Goal: Find specific page/section: Find specific page/section

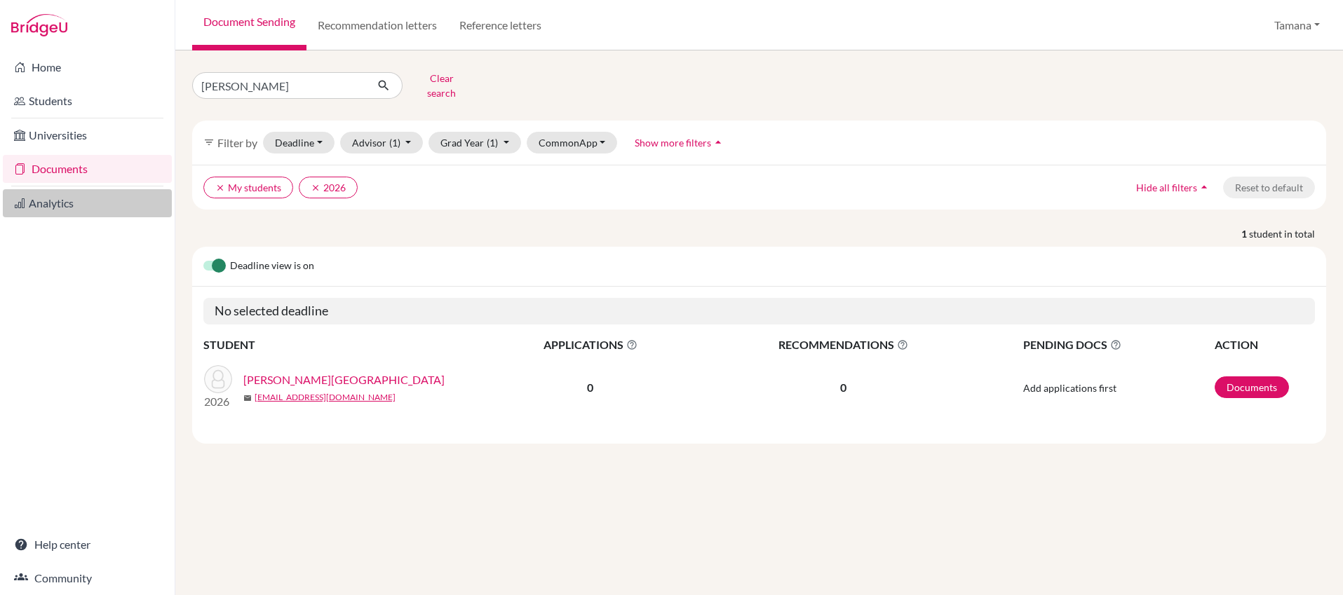
click at [52, 206] on link "Analytics" at bounding box center [87, 203] width 169 height 28
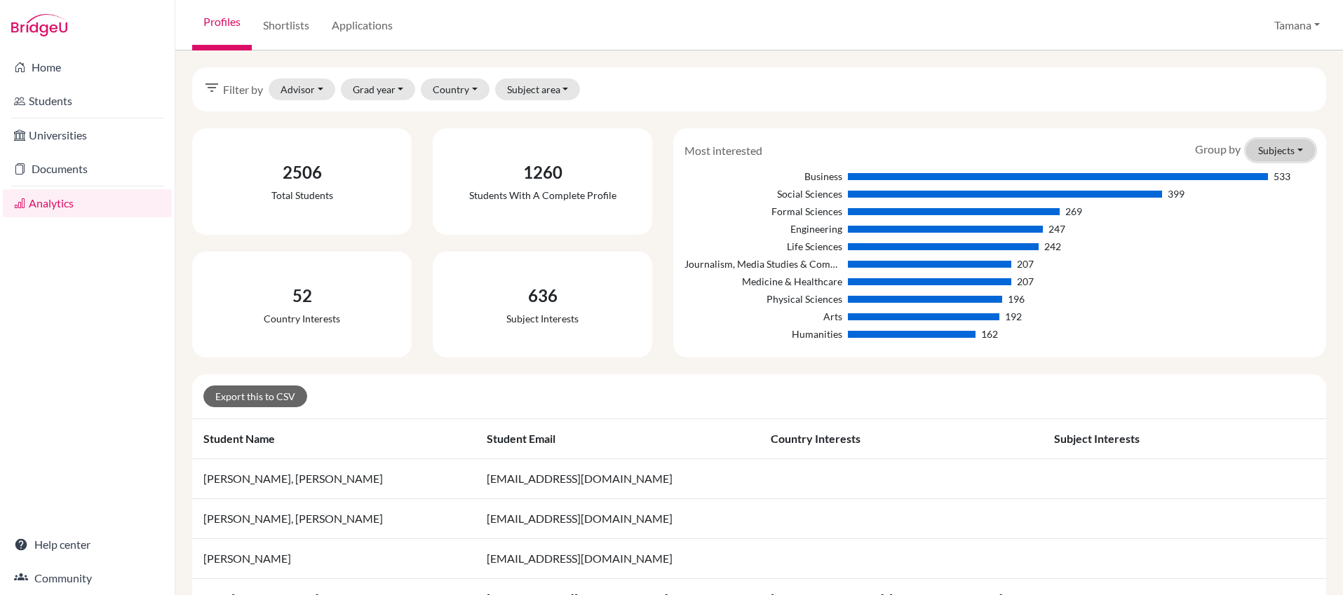
click at [1290, 153] on button "Subjects" at bounding box center [1280, 151] width 69 height 22
click at [469, 100] on div "filter_list Filter by Advisor [GEOGRAPHIC_DATA], [GEOGRAPHIC_DATA][PERSON_NAME]…" at bounding box center [759, 89] width 1134 height 44
click at [543, 93] on button "Subject area" at bounding box center [538, 90] width 86 height 22
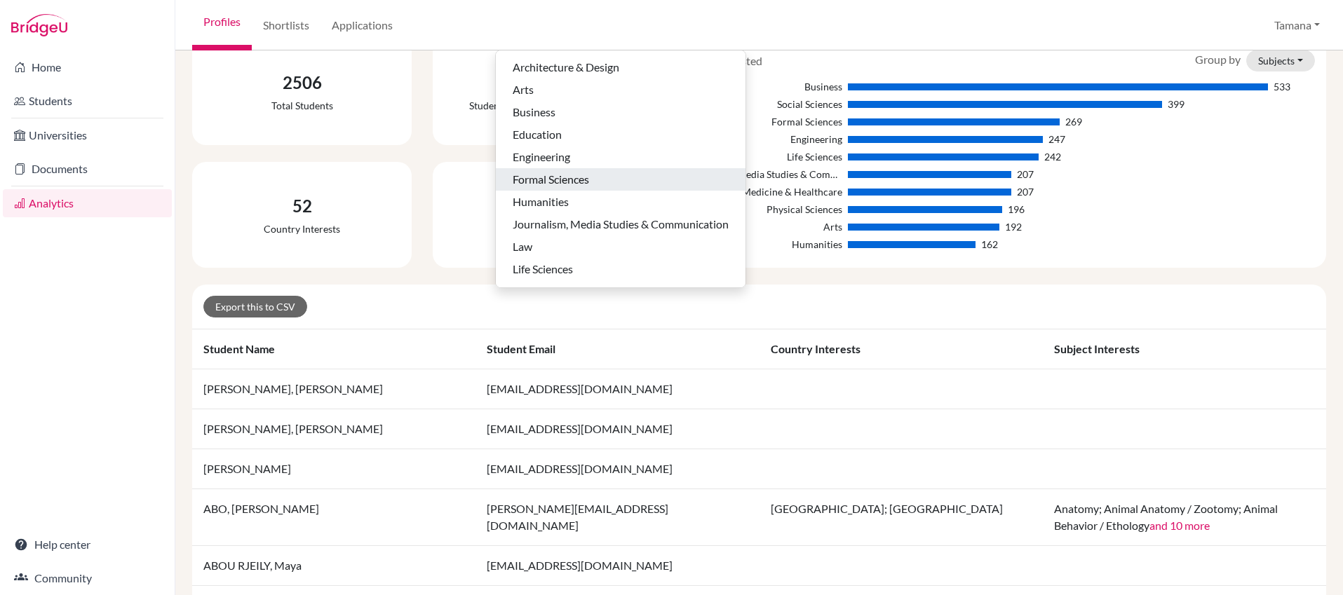
scroll to position [49, 0]
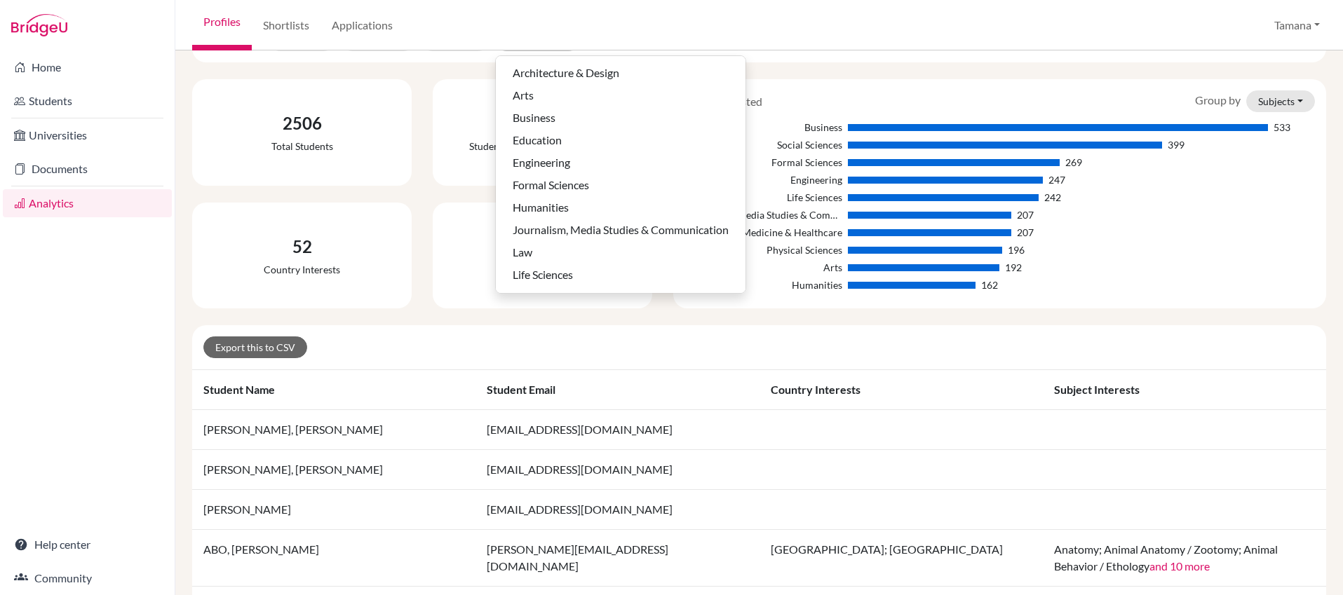
click at [581, 33] on div "Profiles Shortlists Applications Tamana Profile School Settings Log out" at bounding box center [759, 25] width 1168 height 50
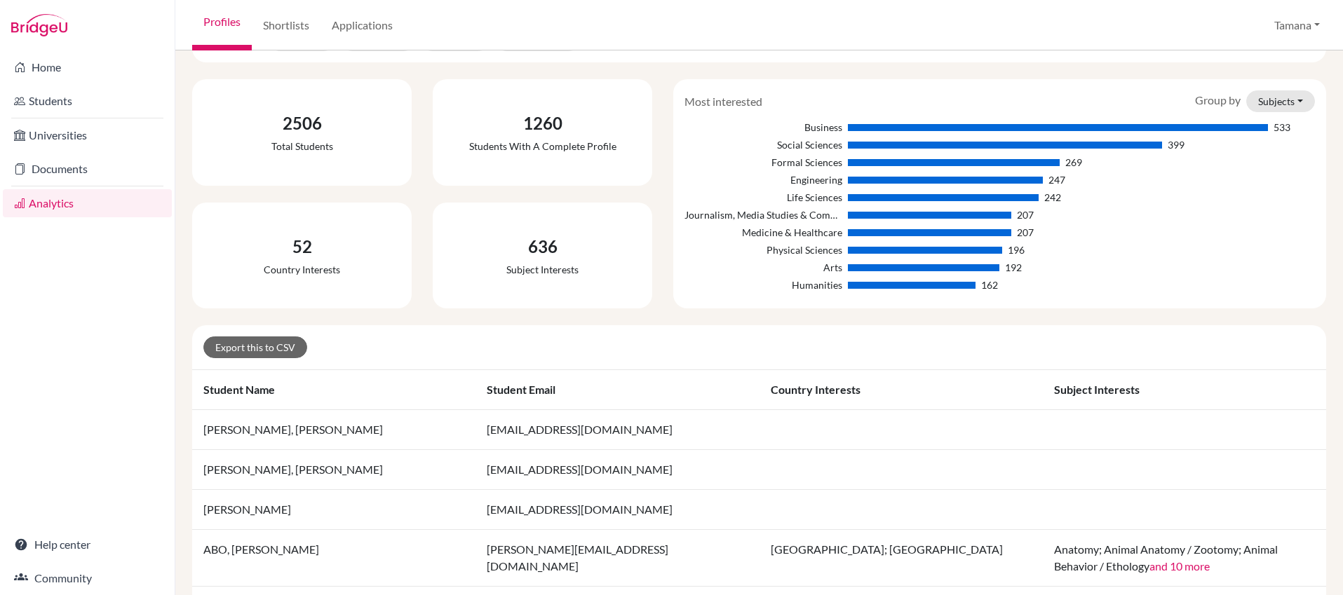
scroll to position [43, 0]
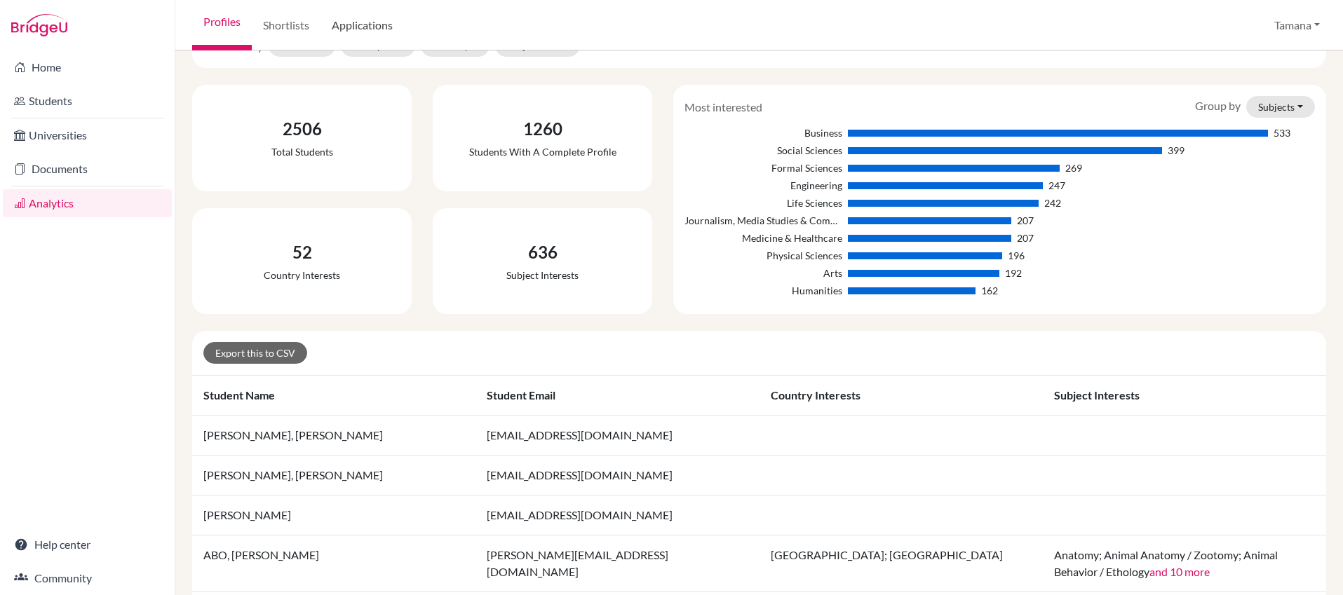
click at [380, 28] on link "Applications" at bounding box center [361, 25] width 83 height 50
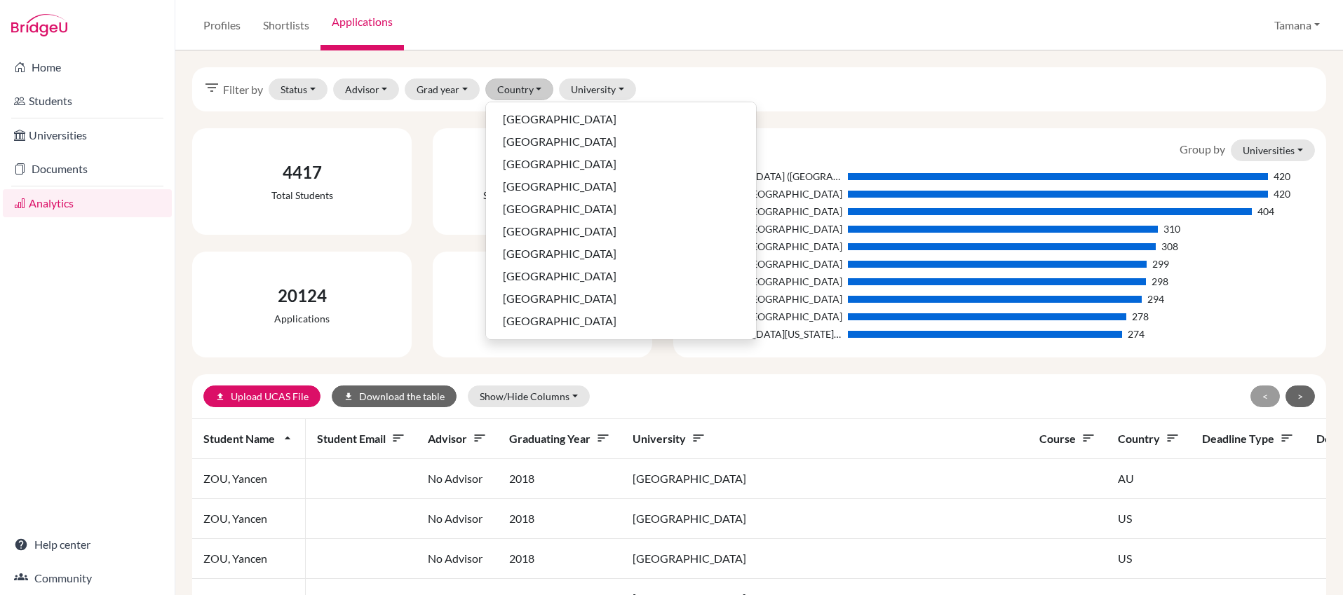
click at [523, 61] on div "filter_list Filter by Status Not sent Sent Successful Attending Advisor [GEOGRA…" at bounding box center [759, 322] width 1168 height 545
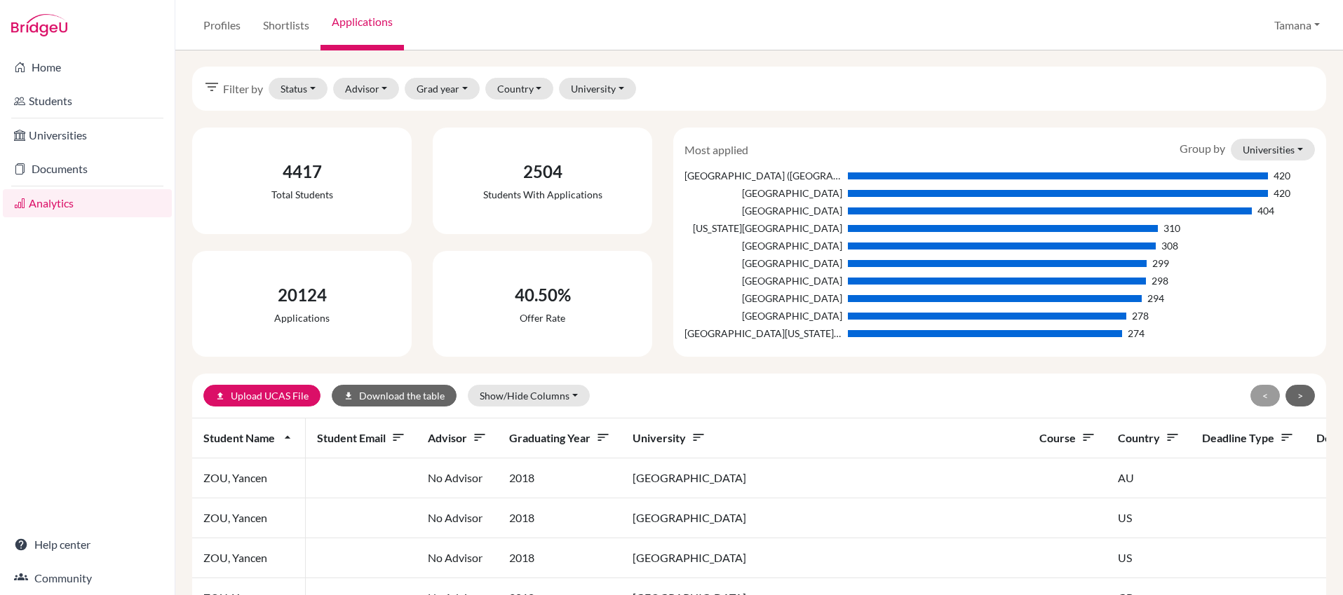
scroll to position [7, 0]
